Goal: Information Seeking & Learning: Learn about a topic

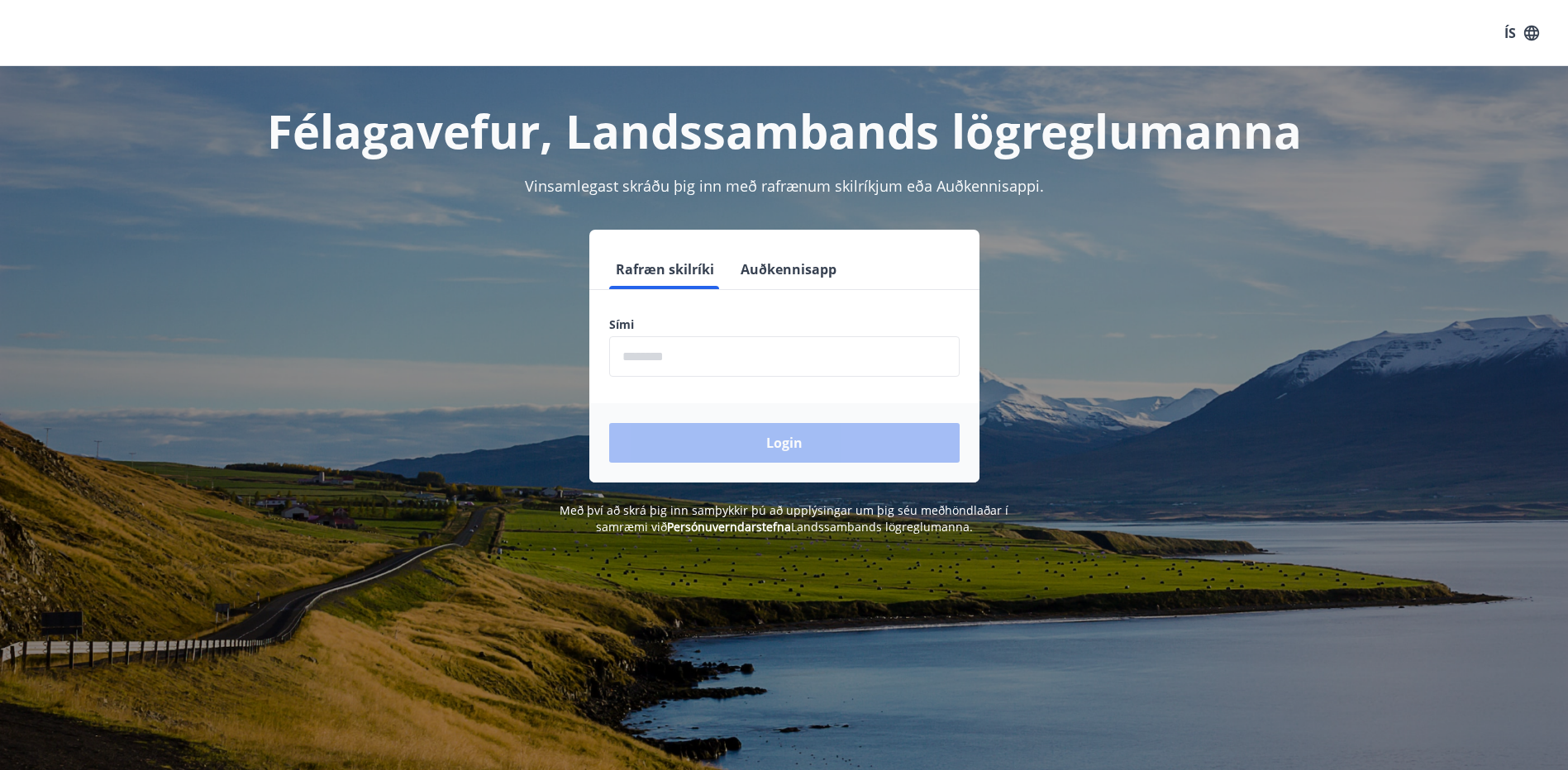
click at [679, 366] on input "phone" at bounding box center [784, 356] width 351 height 40
type input "********"
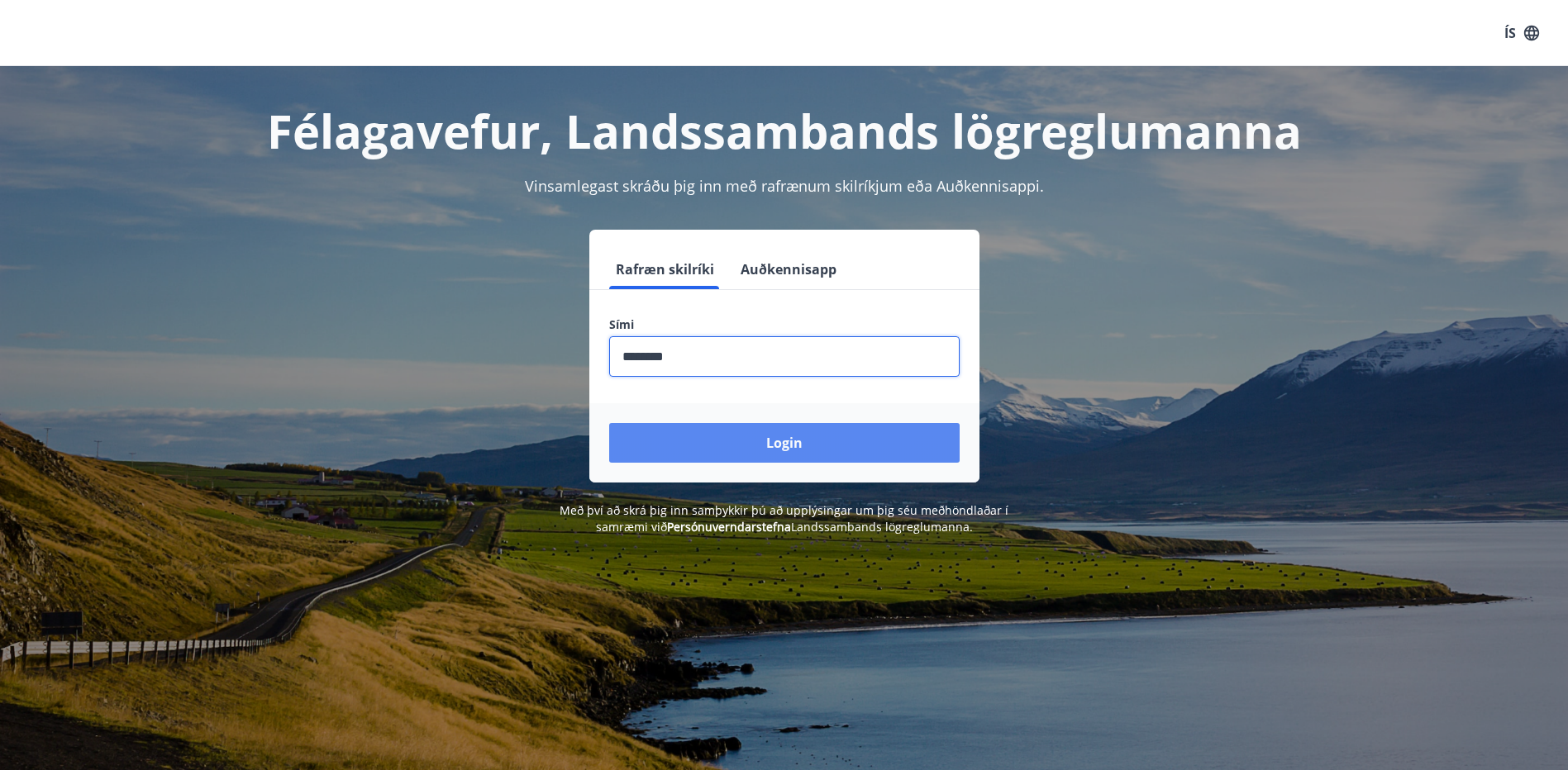
click at [745, 452] on button "Login" at bounding box center [784, 443] width 351 height 39
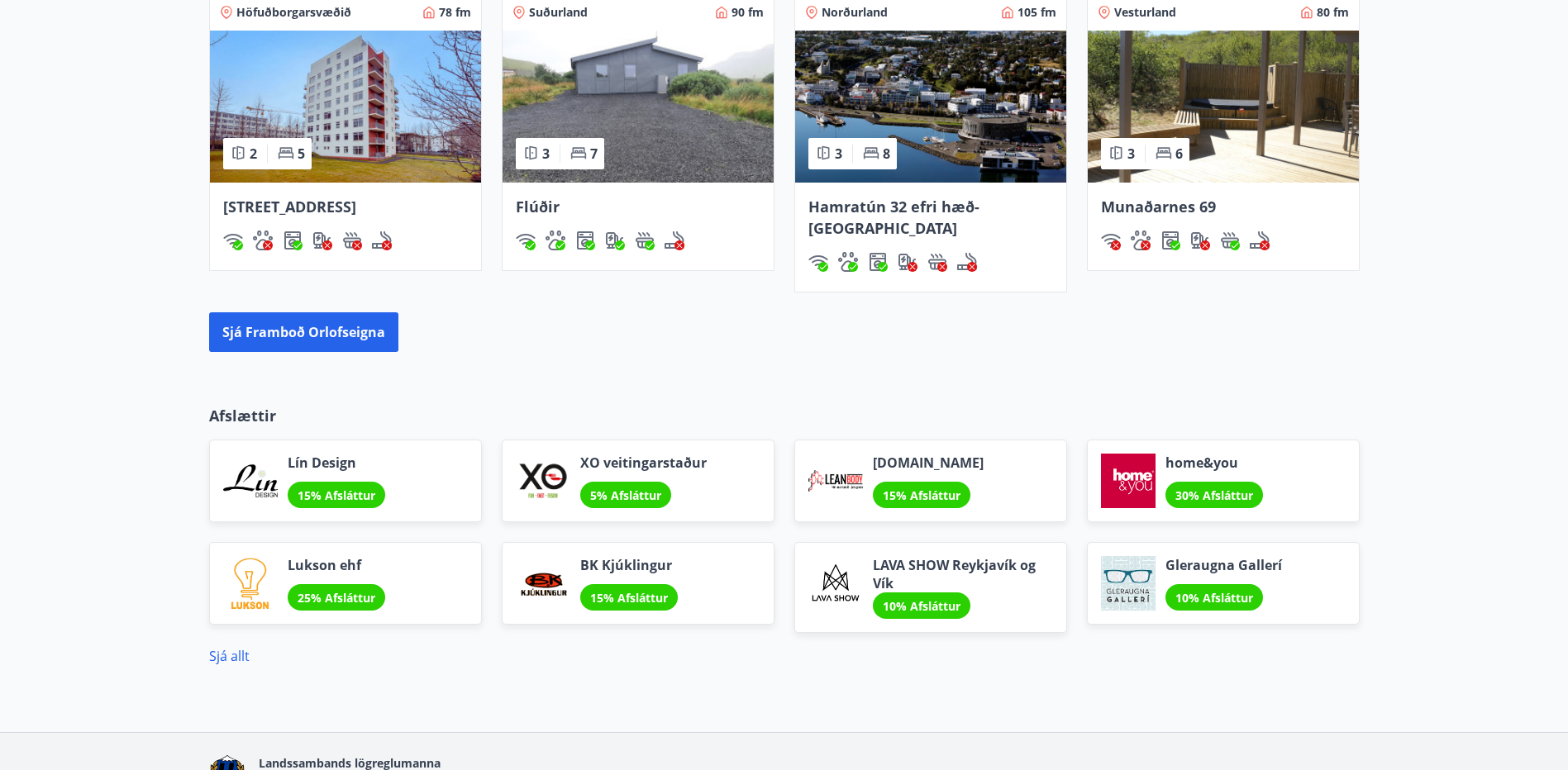
scroll to position [1236, 0]
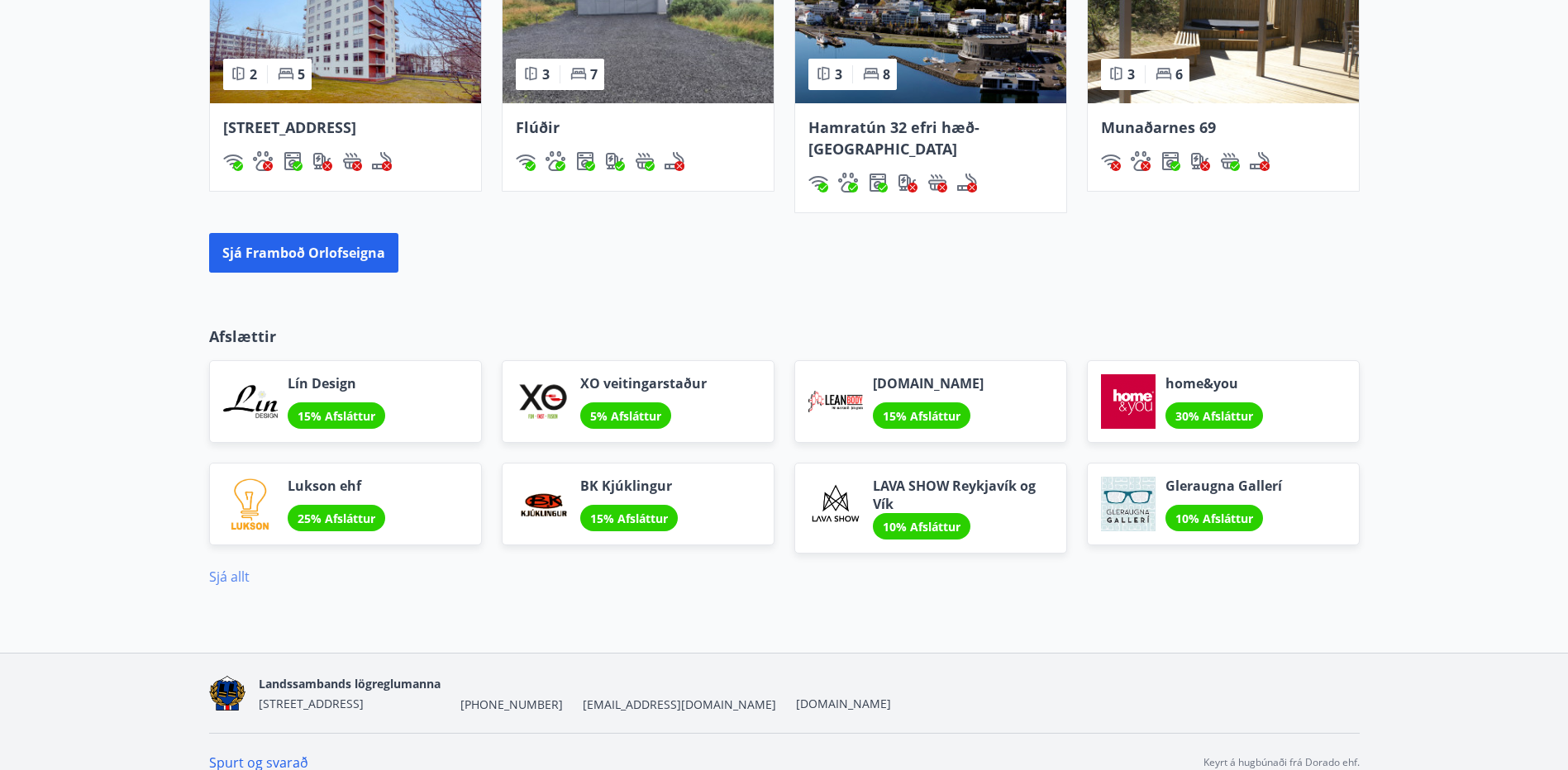
click at [239, 568] on link "Sjá allt" at bounding box center [229, 577] width 40 height 18
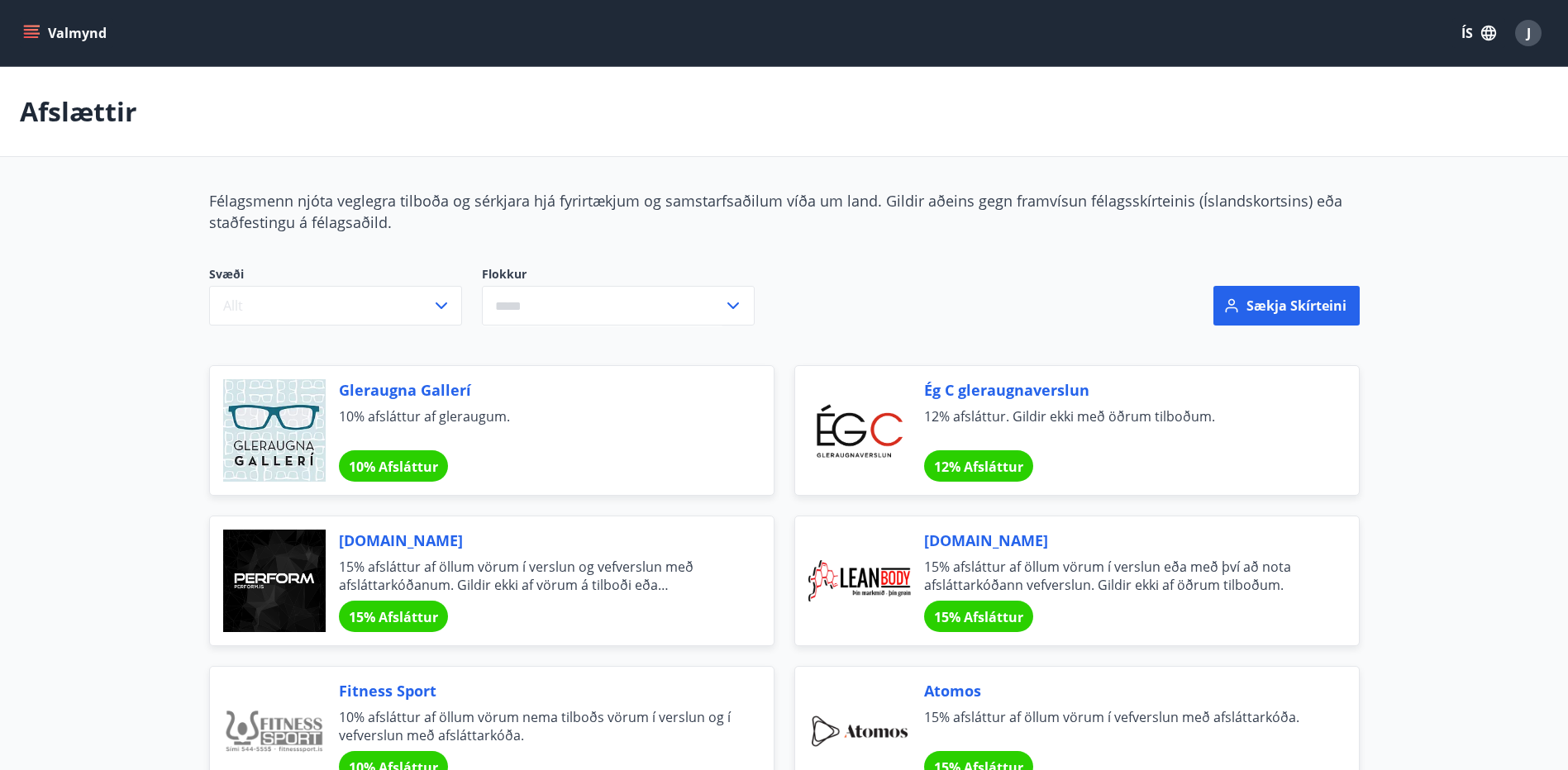
click at [31, 30] on icon "menu" at bounding box center [31, 30] width 15 height 2
click at [523, 131] on div "Afslættir" at bounding box center [784, 112] width 1568 height 90
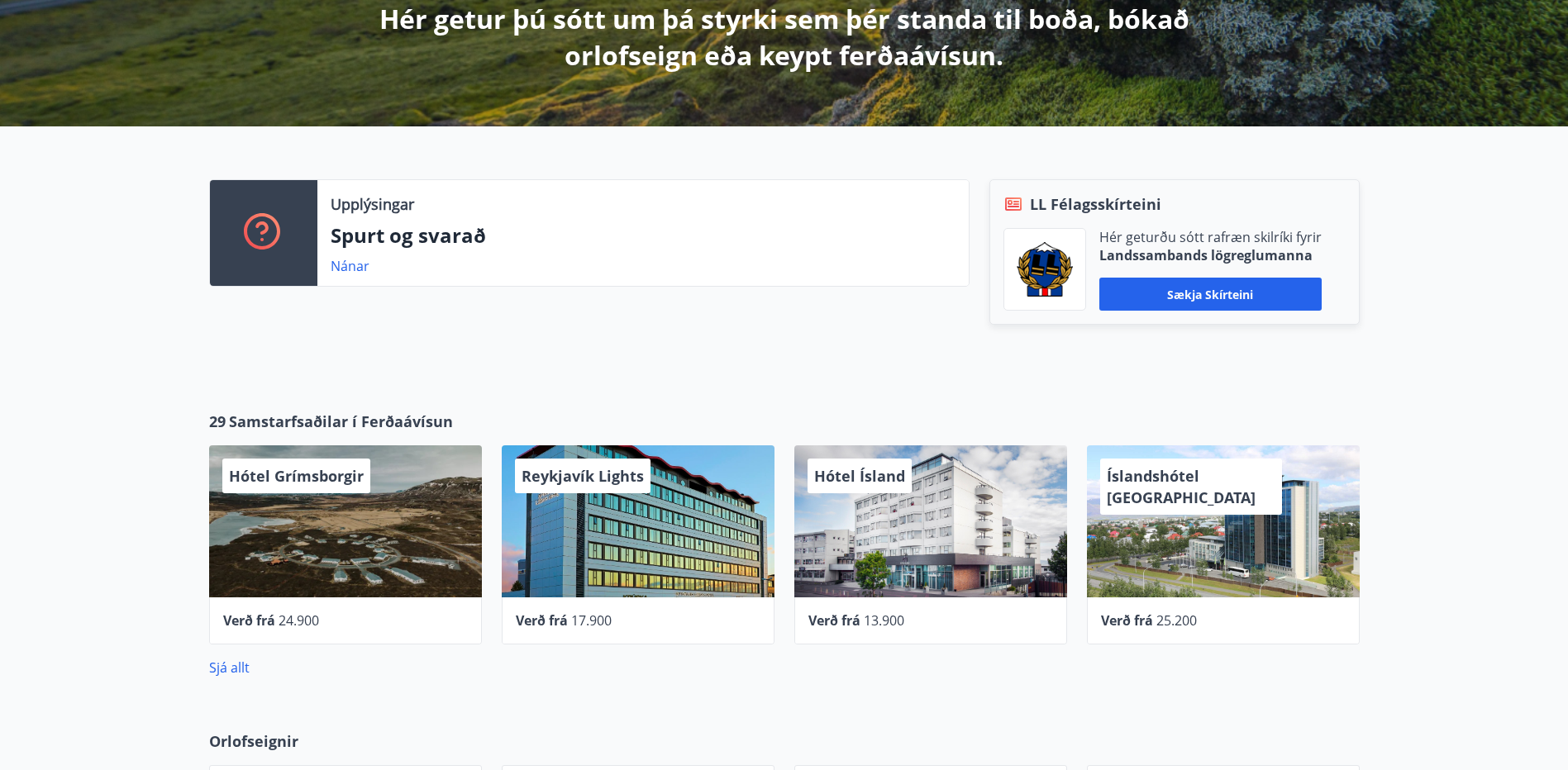
scroll to position [413, 0]
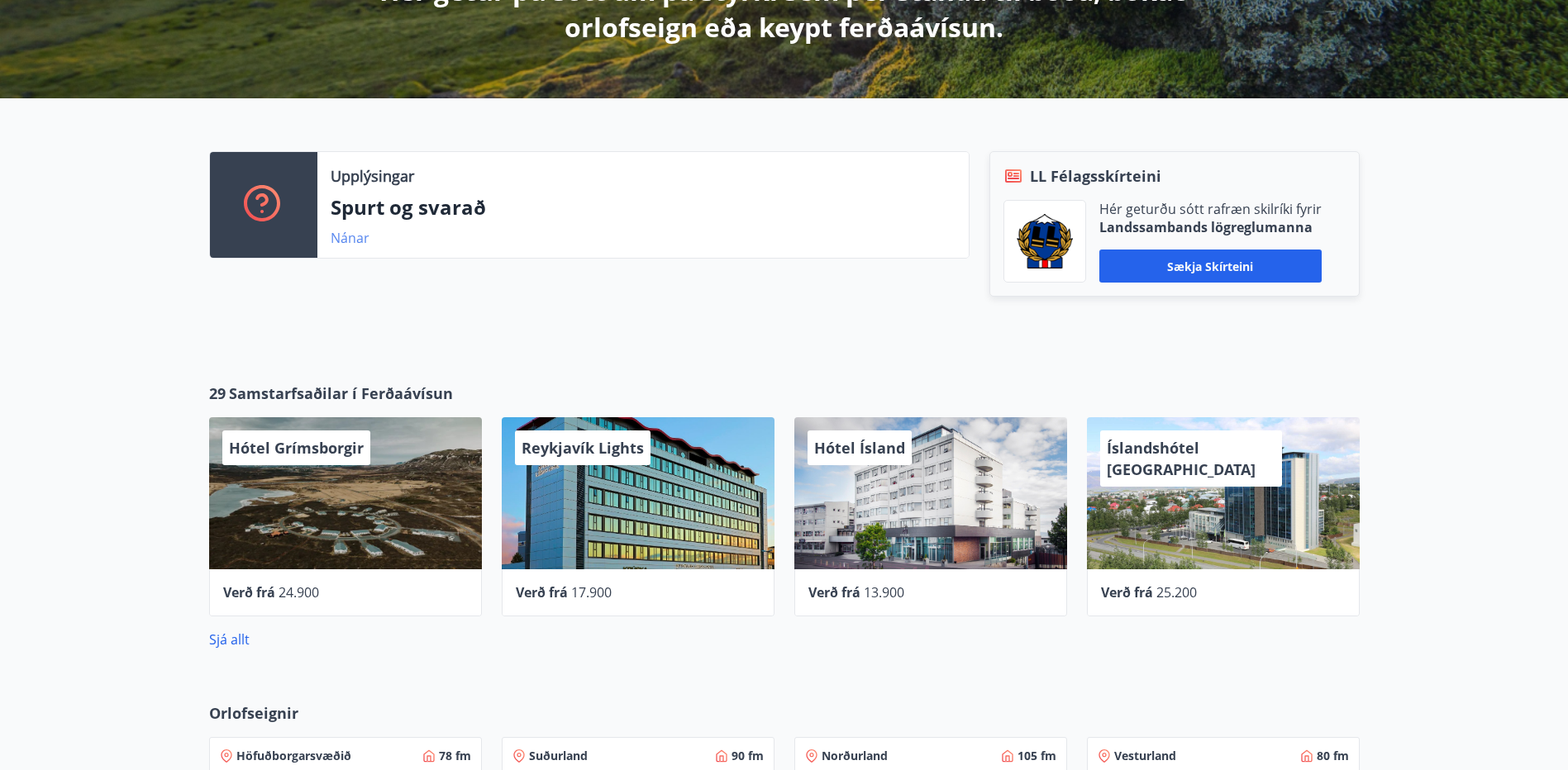
click at [353, 242] on link "Nánar" at bounding box center [350, 238] width 38 height 18
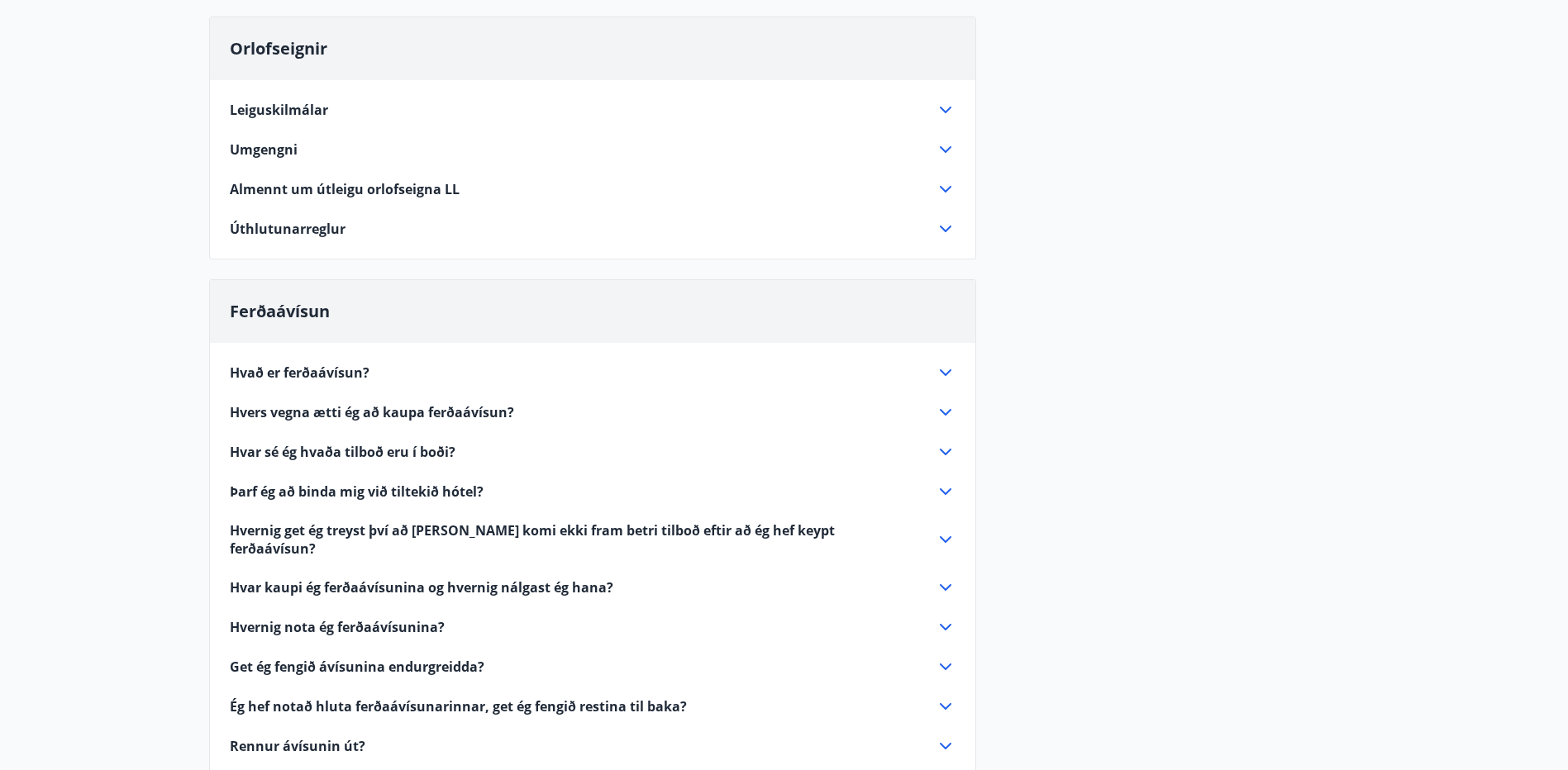
scroll to position [114, 0]
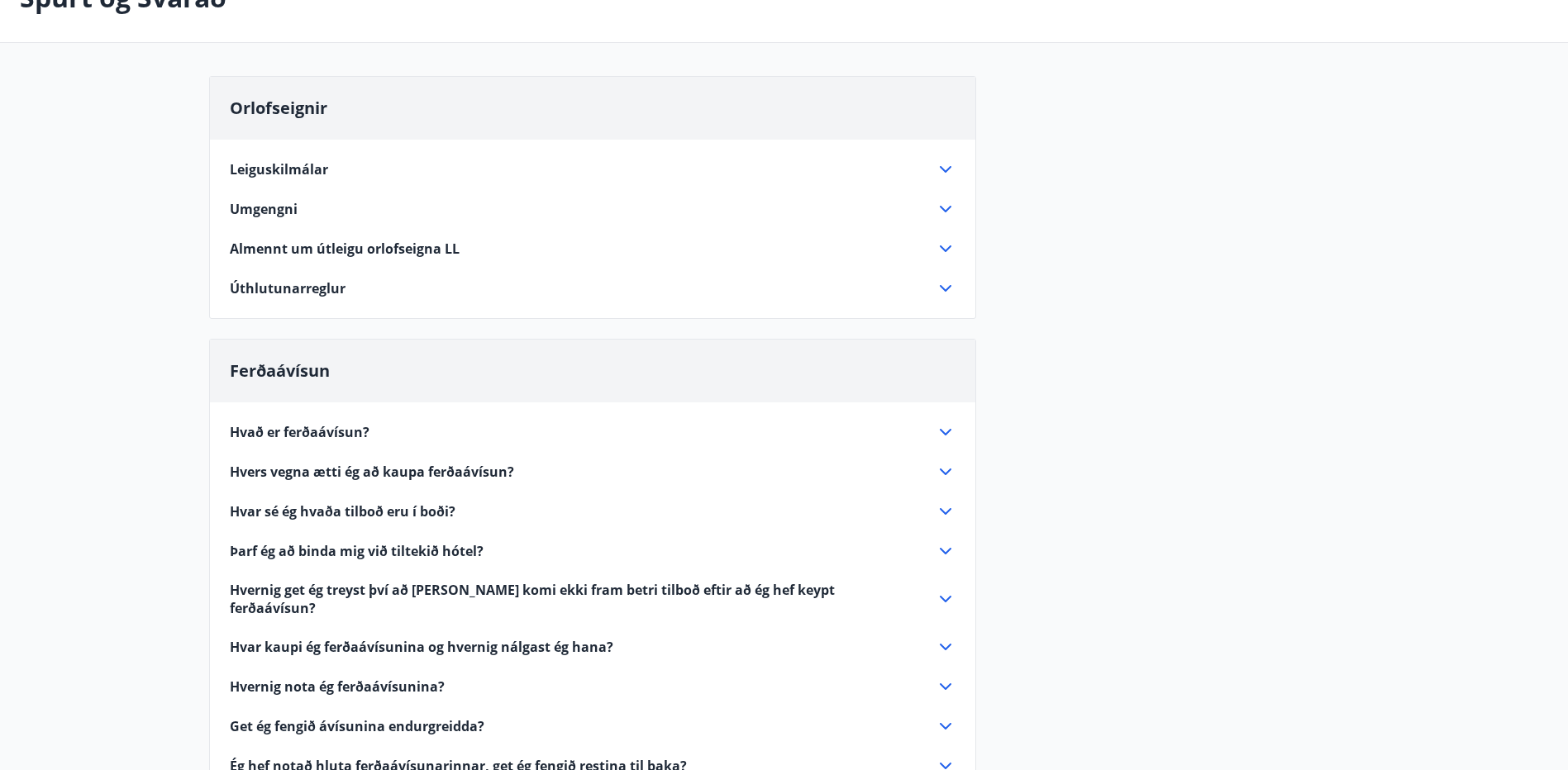
click at [323, 432] on span "Hvað er ferðaávísun?" at bounding box center [300, 432] width 140 height 18
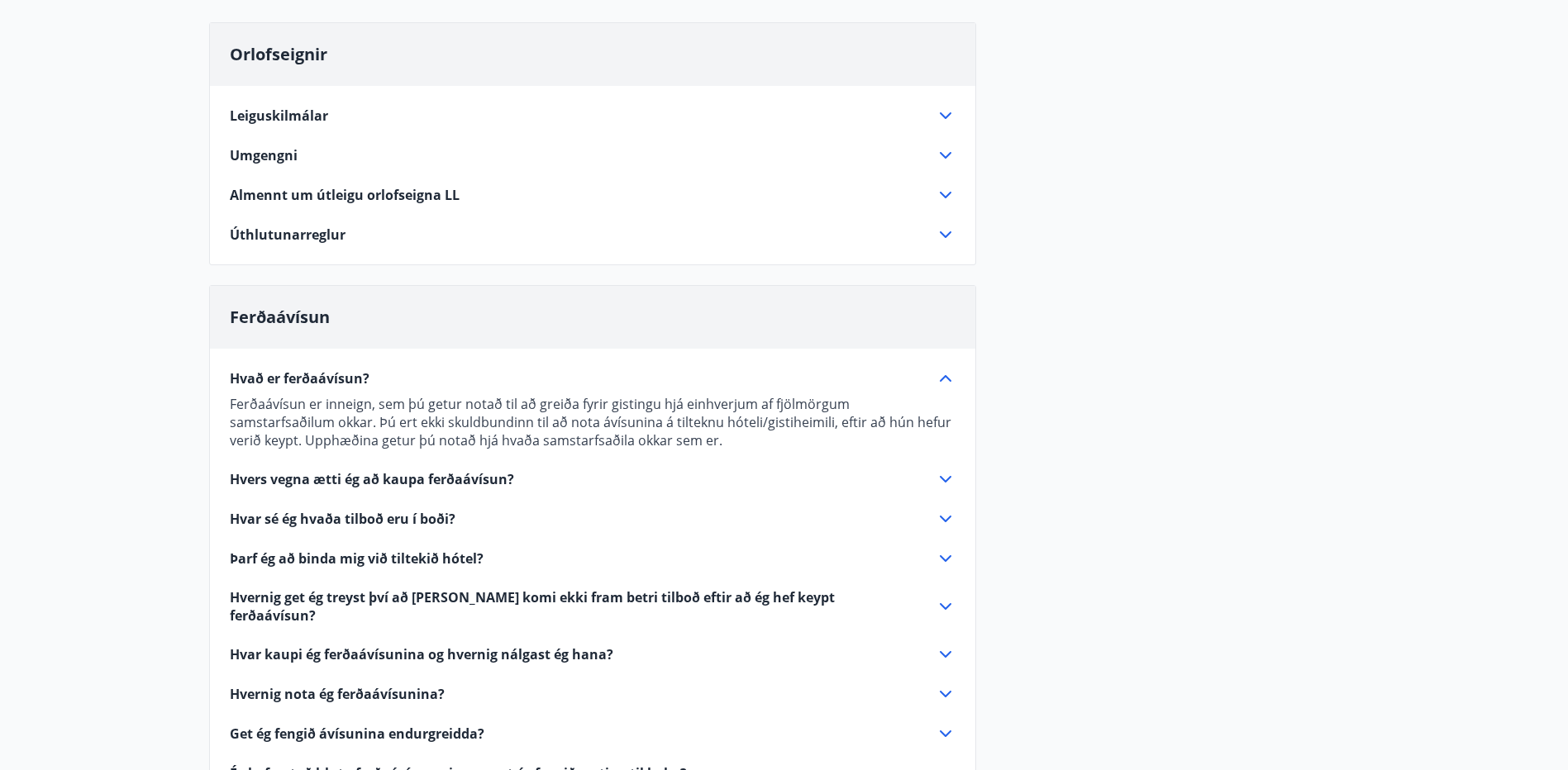
scroll to position [197, 0]
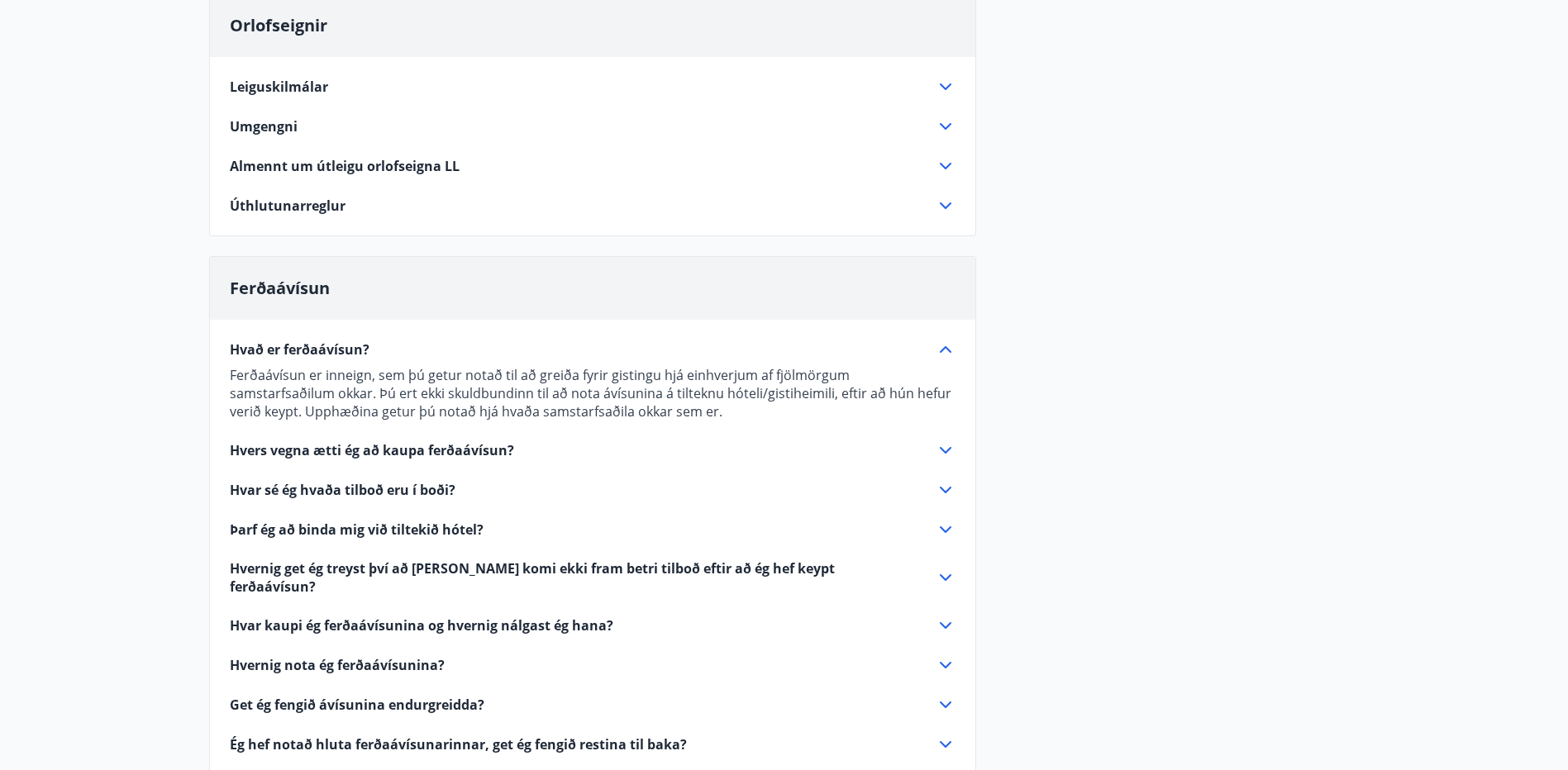
click at [386, 494] on span "Hvar sé ég hvaða tilboð eru í boði?" at bounding box center [343, 490] width 225 height 18
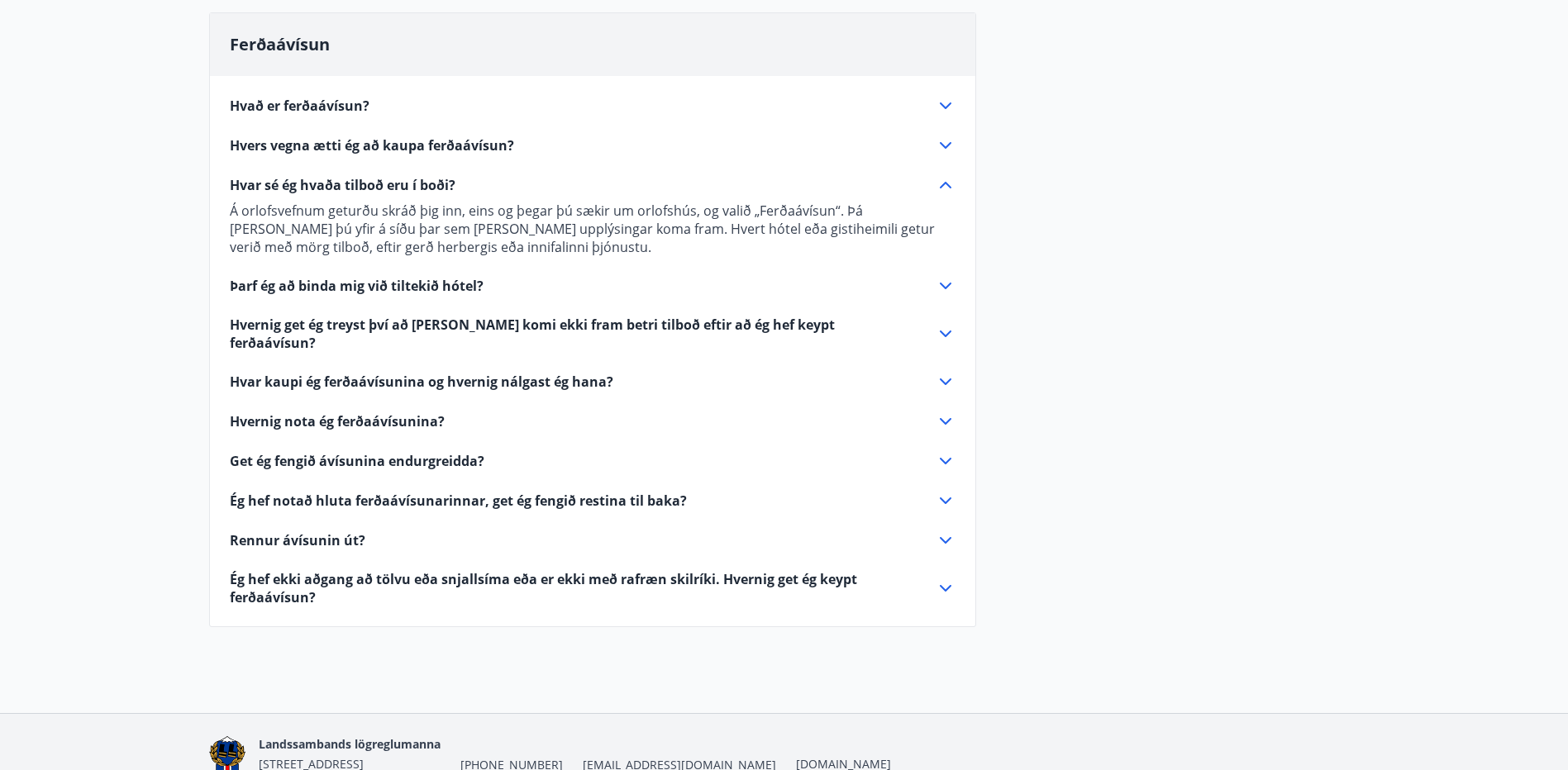
scroll to position [444, 0]
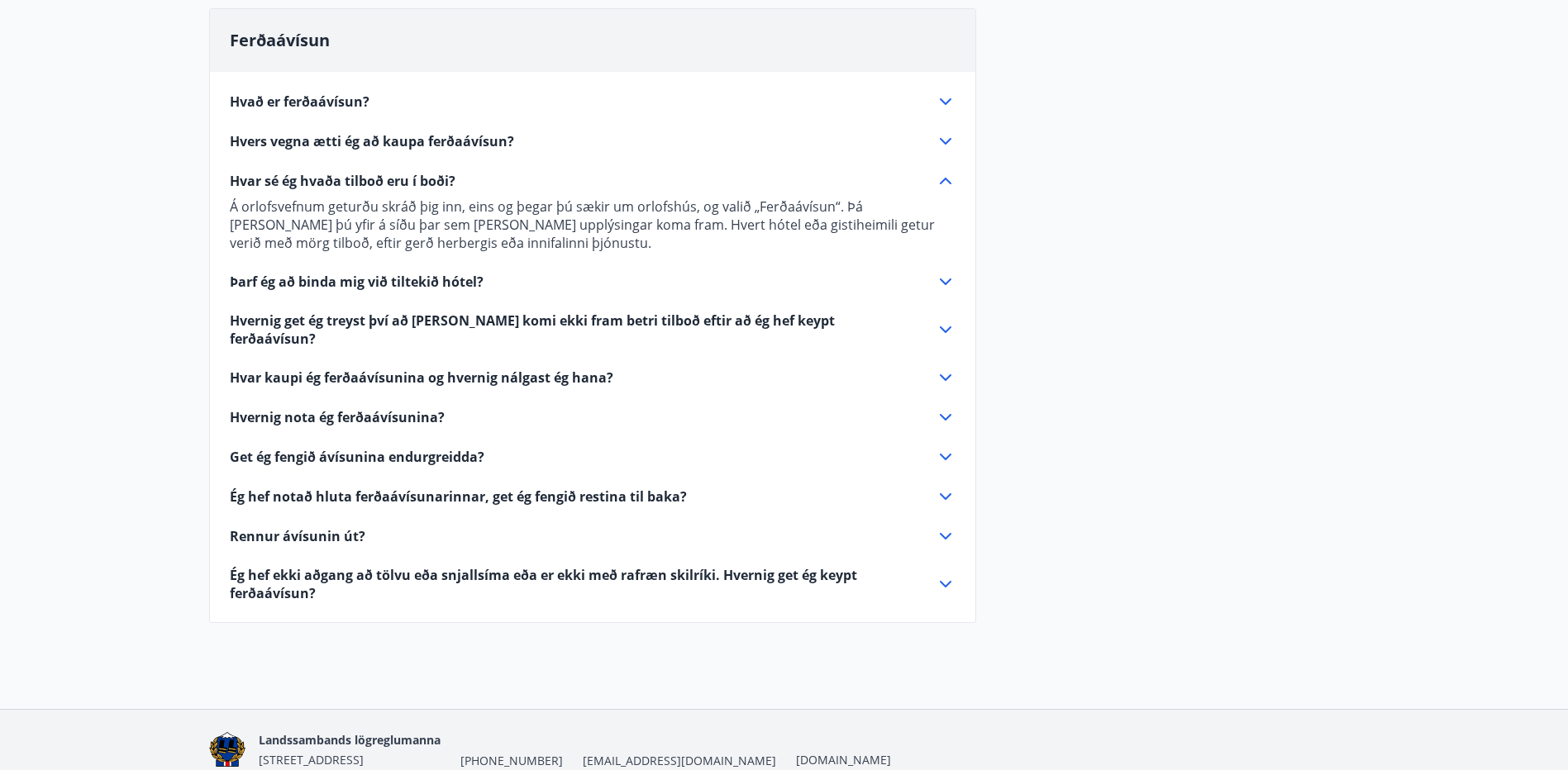
click at [361, 289] on span "Þarf ég að binda mig við tiltekið hótel?" at bounding box center [357, 282] width 254 height 18
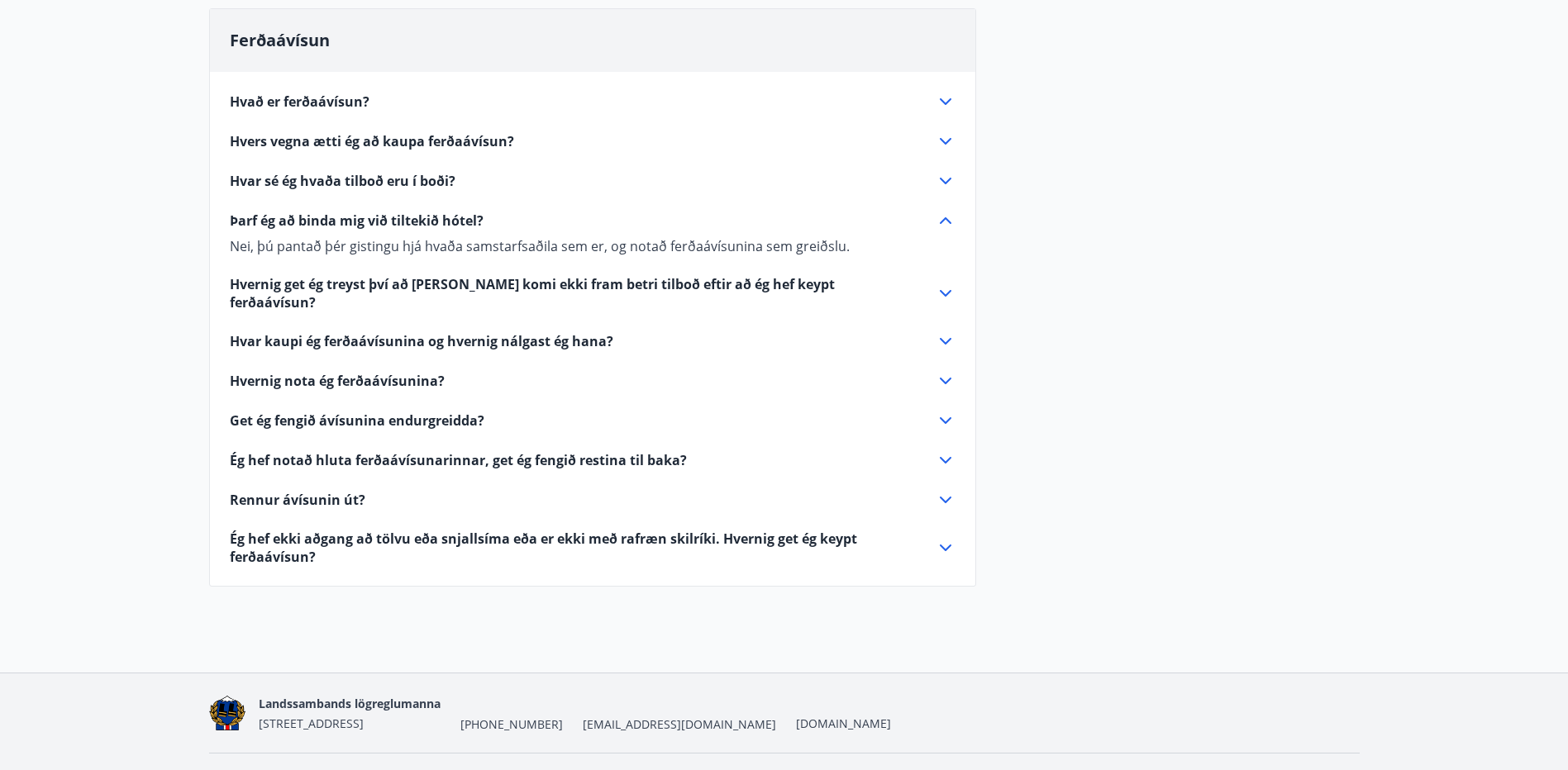
click at [521, 332] on span "Hvar kaupi ég ferðaávísunina og hvernig nálgast ég hana?" at bounding box center [421, 341] width 384 height 18
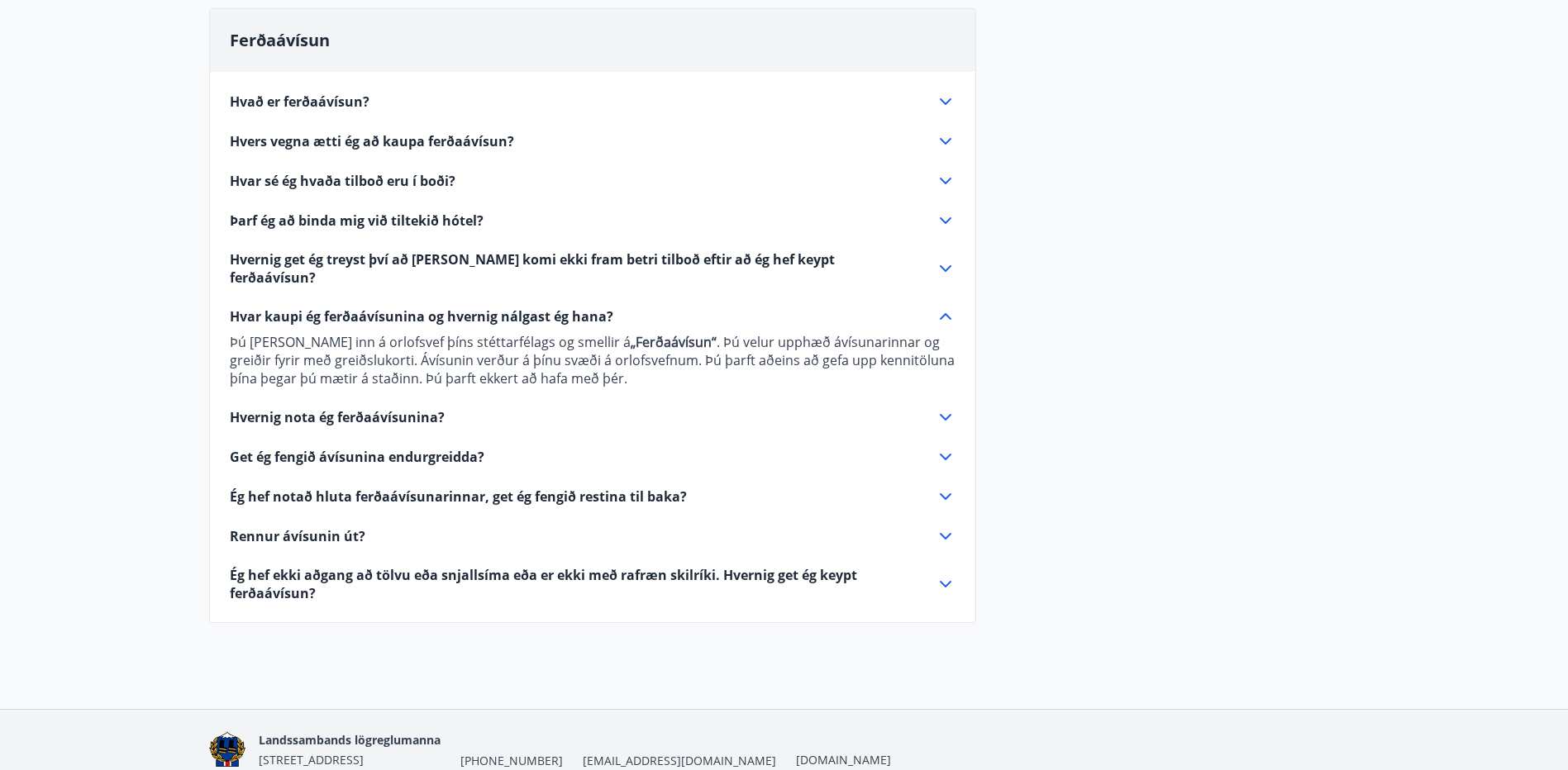
click at [338, 528] on span "Rennur ávísunin út?" at bounding box center [298, 537] width 136 height 18
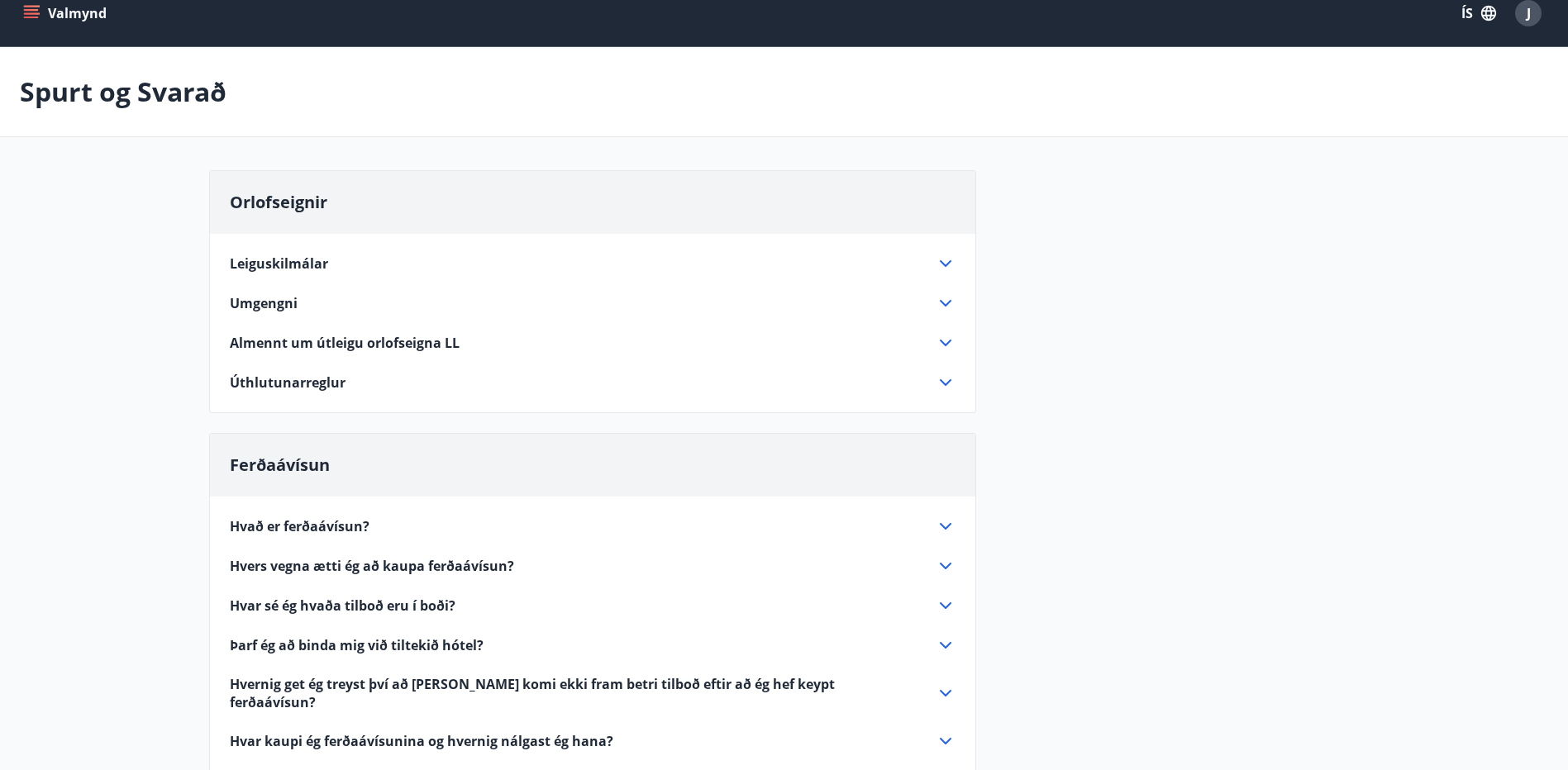
scroll to position [0, 0]
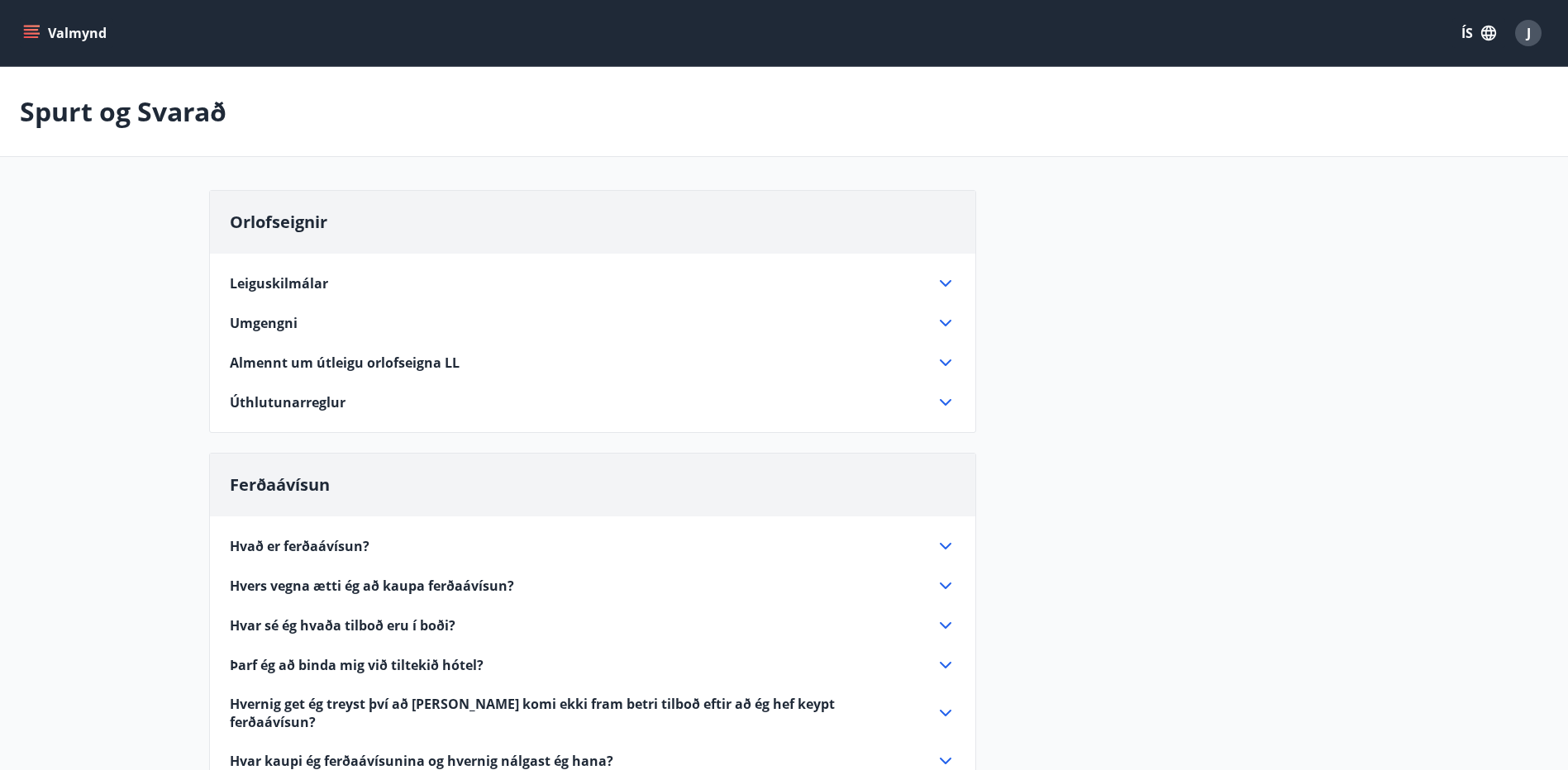
click at [34, 37] on icon "menu" at bounding box center [31, 38] width 15 height 2
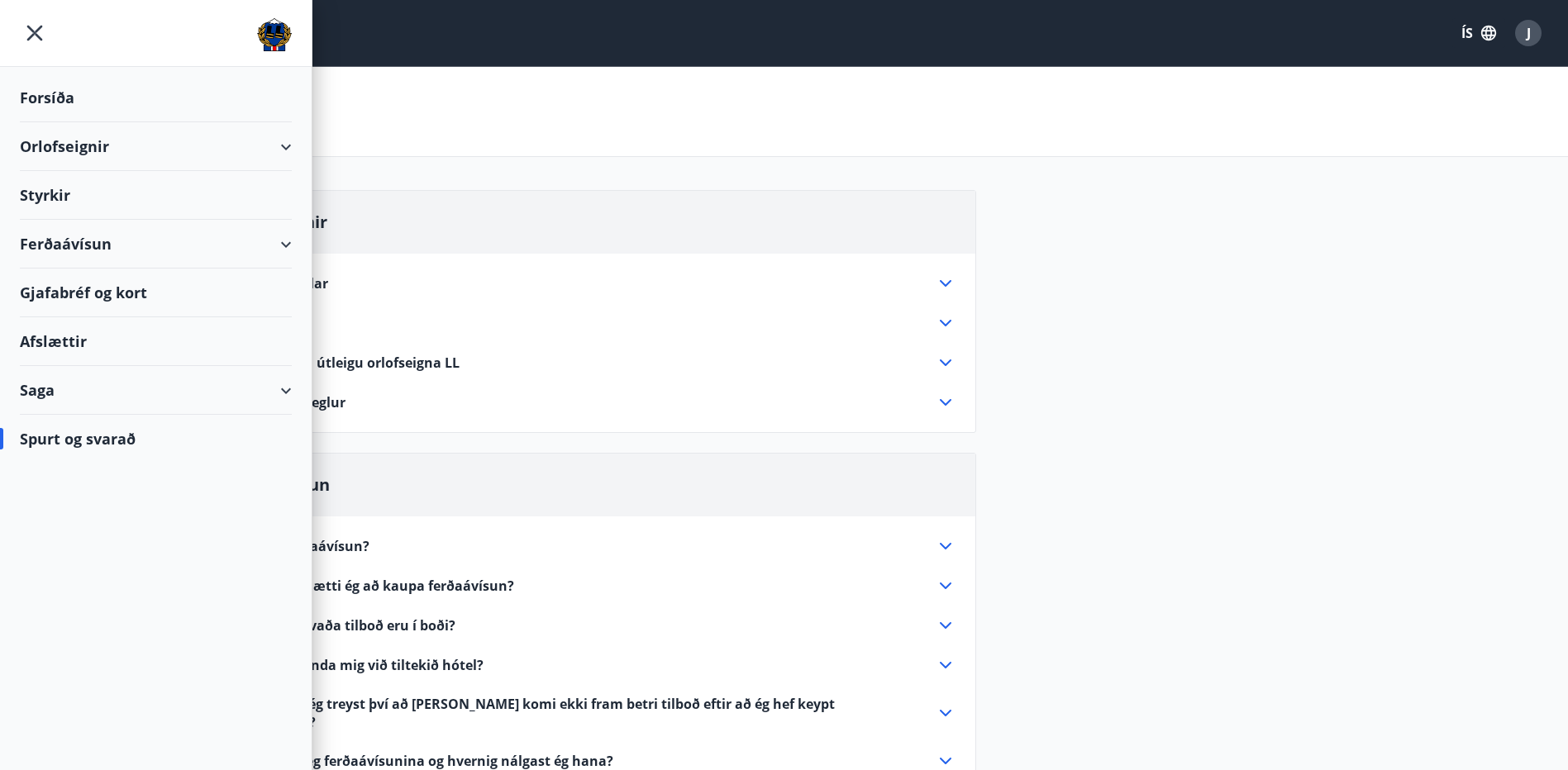
click at [21, 389] on div "Saga" at bounding box center [156, 390] width 272 height 49
click at [72, 473] on div "Bókanir" at bounding box center [156, 467] width 245 height 35
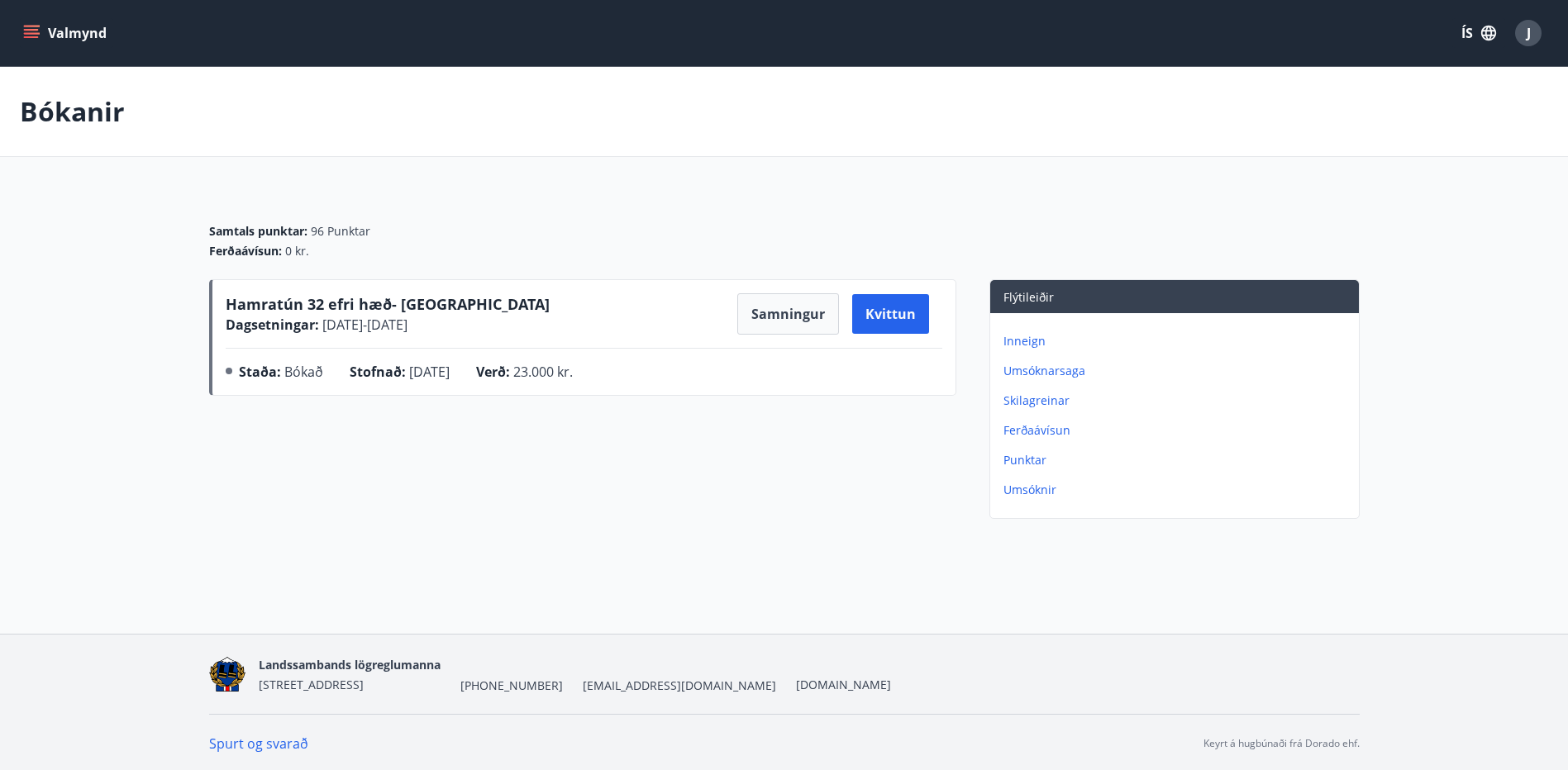
scroll to position [3, 0]
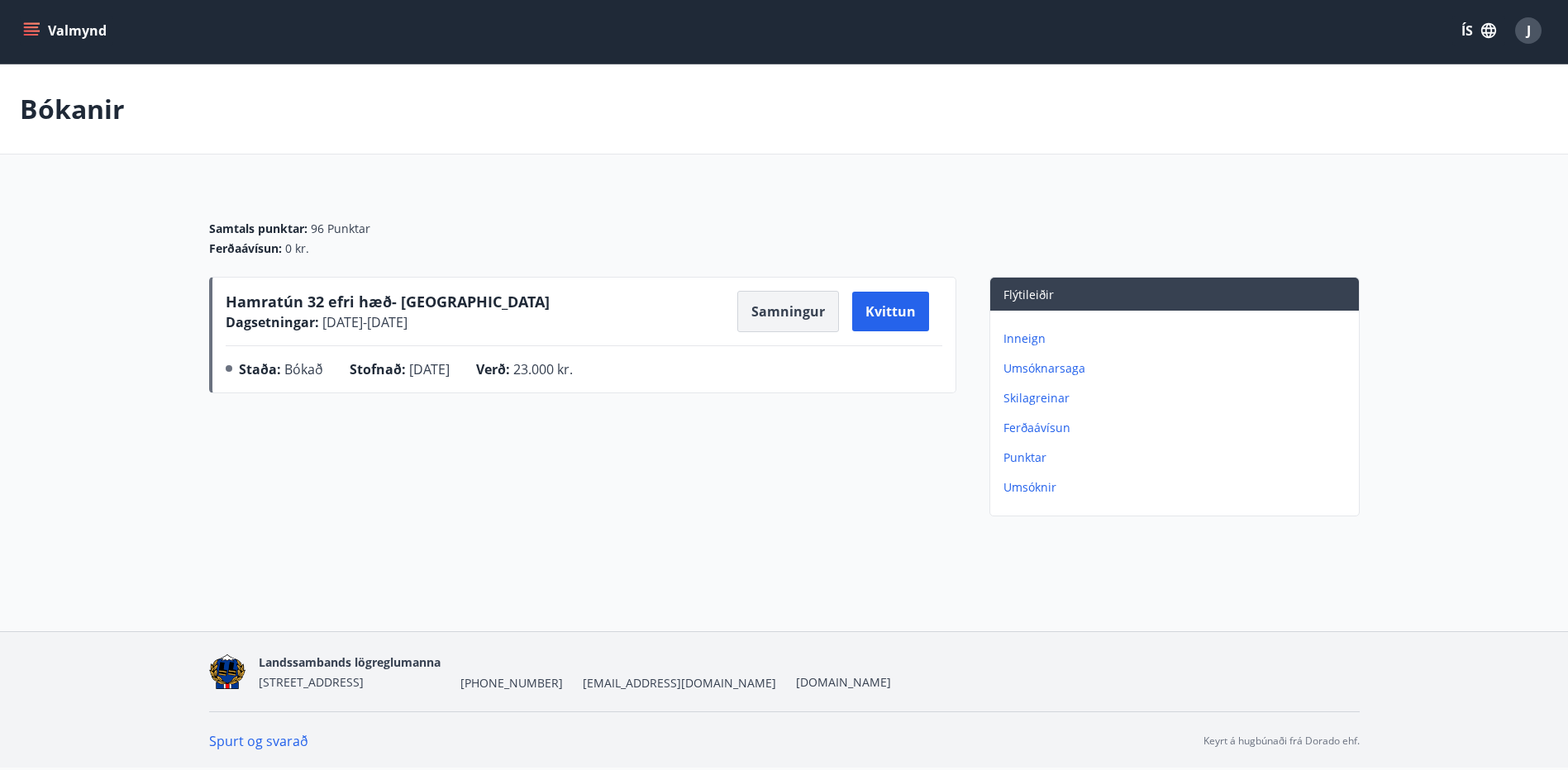
click at [768, 319] on button "Samningur" at bounding box center [788, 311] width 102 height 41
click at [800, 299] on button "Samningur" at bounding box center [788, 311] width 102 height 41
